Goal: Task Accomplishment & Management: Manage account settings

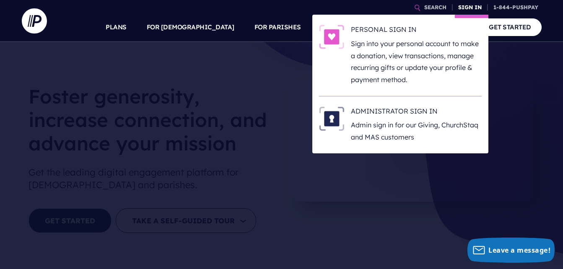
click at [469, 8] on link "SIGN IN" at bounding box center [470, 7] width 30 height 15
click at [469, 6] on link "SIGN IN" at bounding box center [470, 7] width 30 height 15
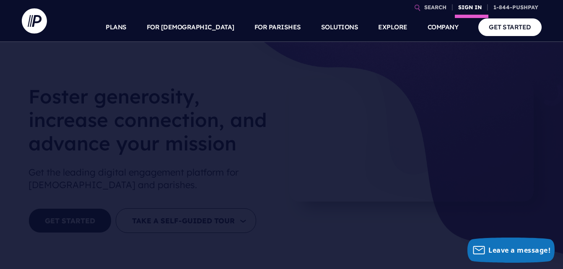
click at [469, 6] on link "SIGN IN" at bounding box center [470, 7] width 30 height 15
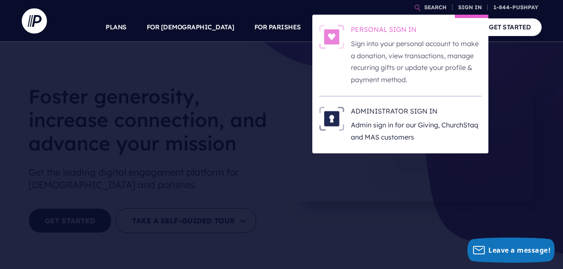
click at [438, 57] on p "Sign into your personal account to make a donation, view transactions, manage r…" at bounding box center [416, 62] width 131 height 48
